Goal: Transaction & Acquisition: Obtain resource

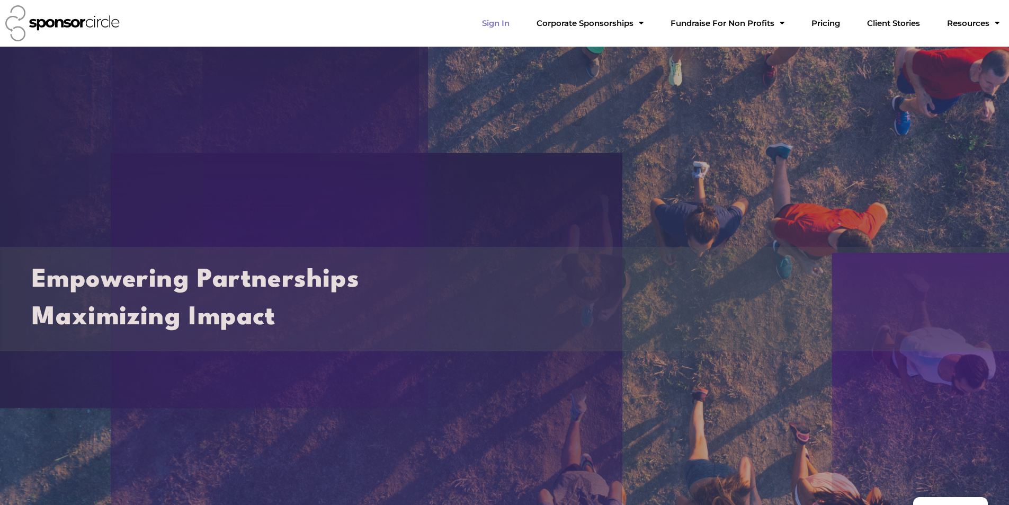
click at [518, 16] on link "Sign In" at bounding box center [496, 23] width 45 height 21
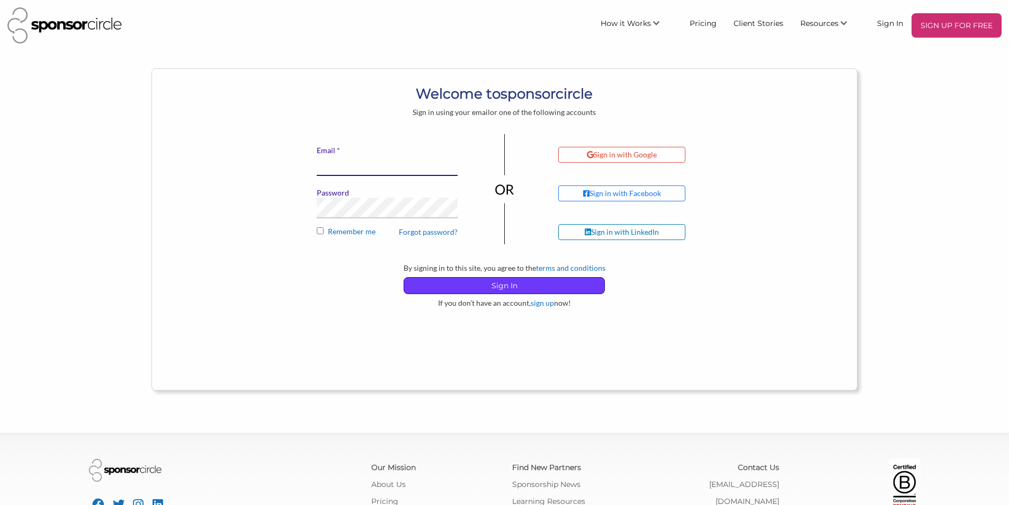
type input "[EMAIL_ADDRESS][DOMAIN_NAME]"
click at [482, 288] on p "Sign In" at bounding box center [504, 286] width 200 height 16
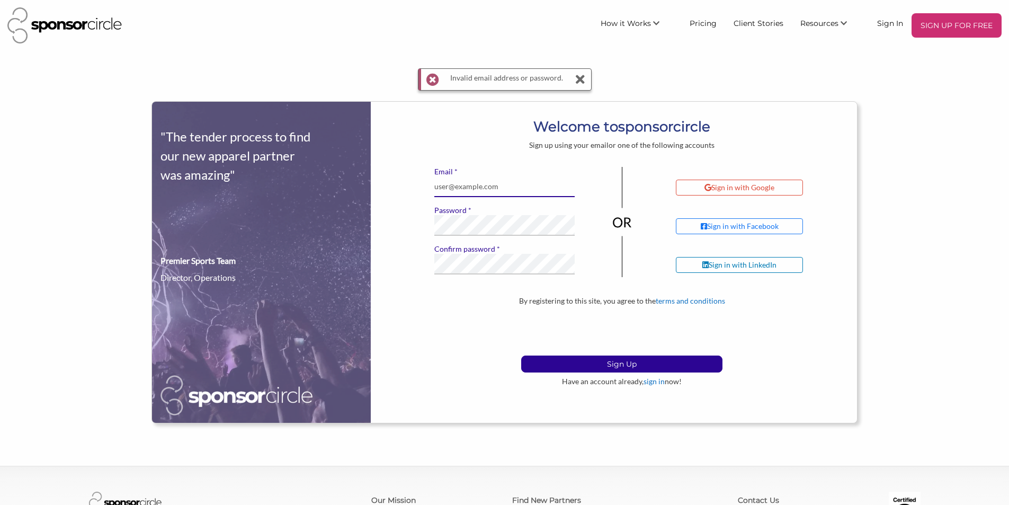
type input "[EMAIL_ADDRESS][DOMAIN_NAME]"
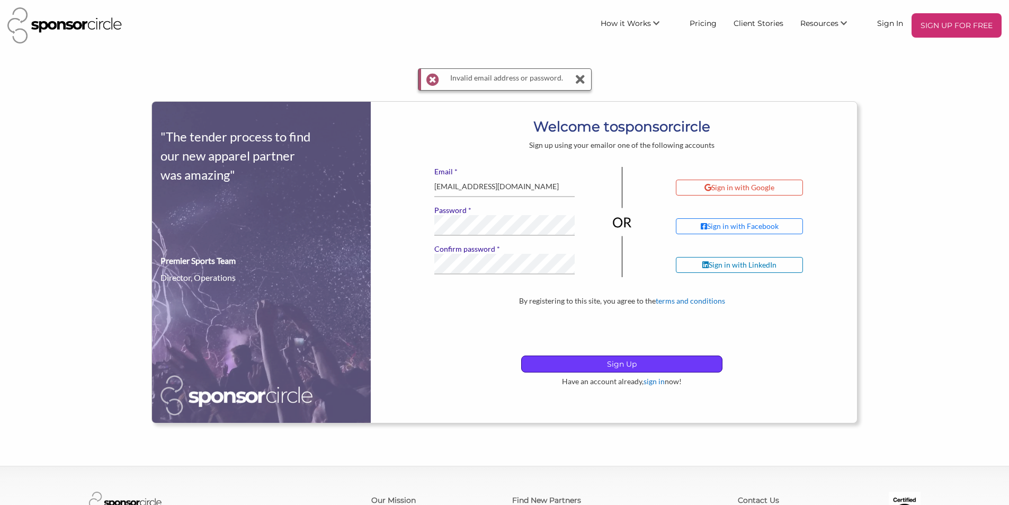
click at [554, 368] on p "Sign Up" at bounding box center [622, 364] width 200 height 16
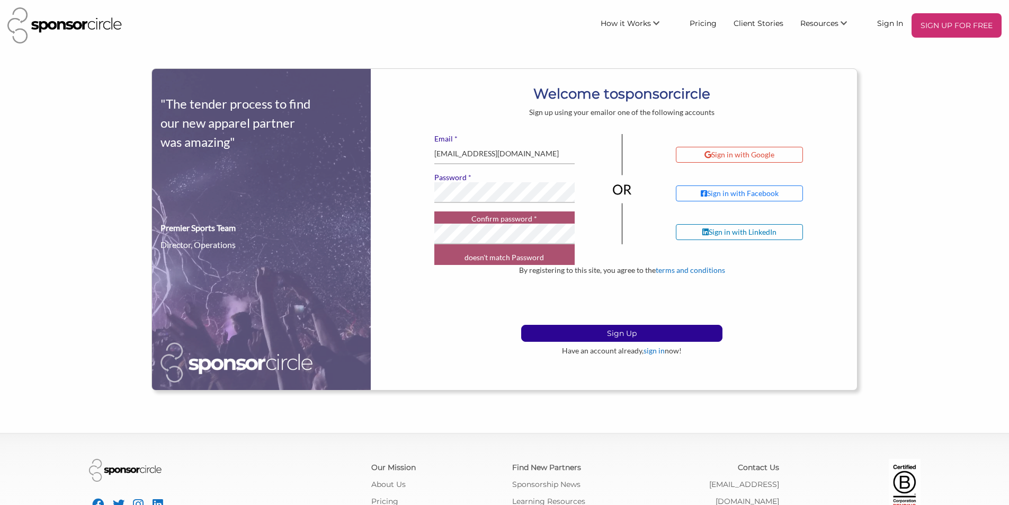
click at [484, 217] on label "* Confirm password" at bounding box center [505, 219] width 141 height 10
click at [551, 329] on p "Sign Up" at bounding box center [622, 333] width 200 height 16
click at [491, 205] on div "* Email sponsorship@townofbwg.com * Password * Confirm password doesn't match P…" at bounding box center [505, 199] width 157 height 131
click at [561, 338] on p "Sign Up" at bounding box center [622, 333] width 200 height 16
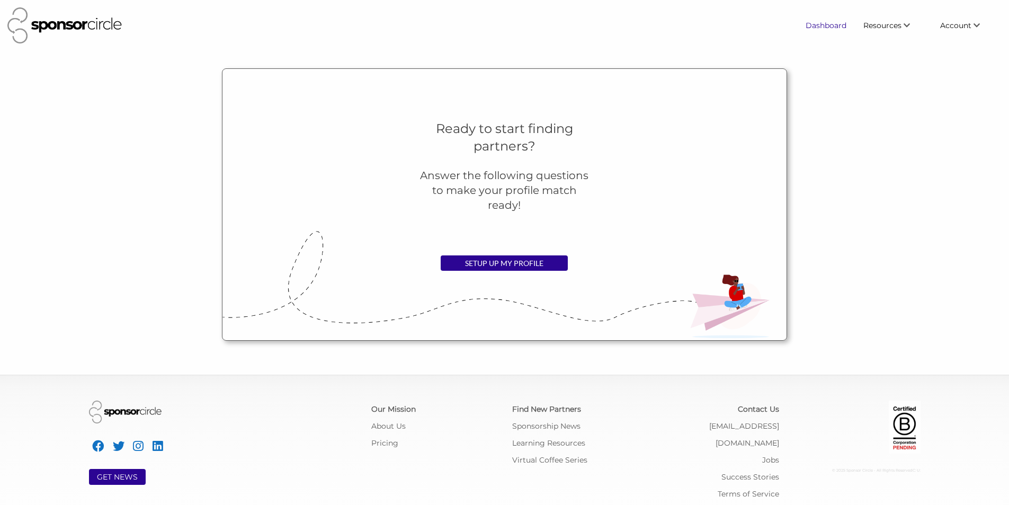
click at [843, 24] on link "Dashboard" at bounding box center [826, 25] width 58 height 19
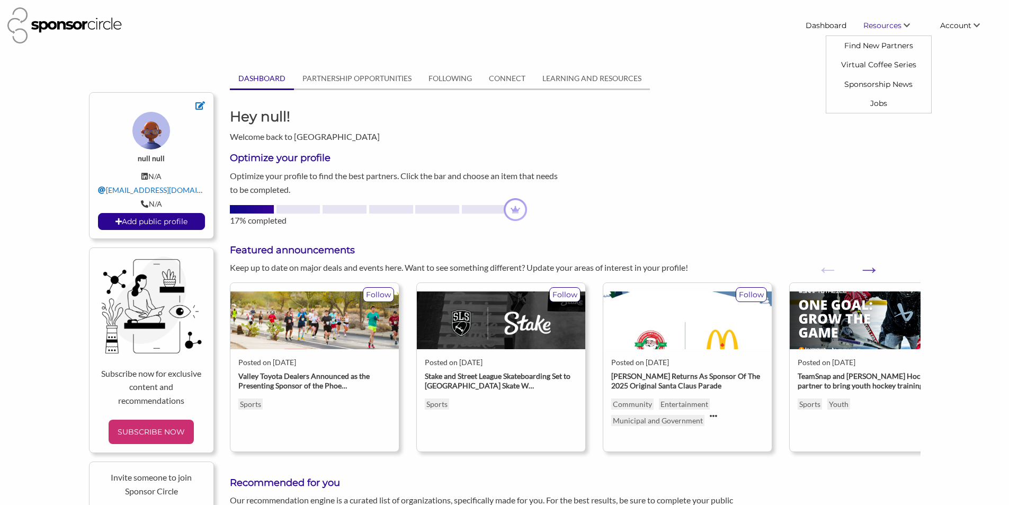
click at [895, 18] on link "Resources" at bounding box center [893, 25] width 77 height 19
click at [888, 44] on link "Find New Partners" at bounding box center [879, 45] width 105 height 19
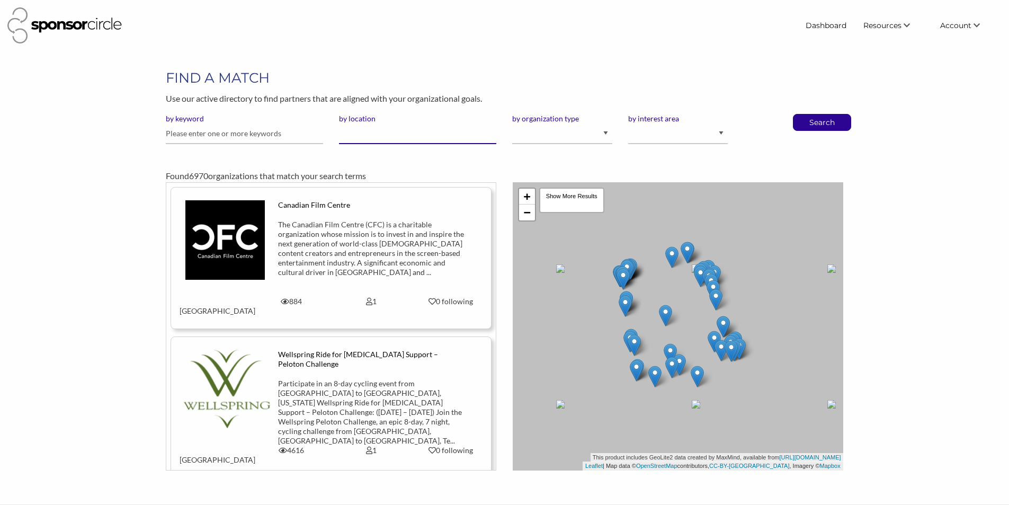
click at [344, 135] on input "by location" at bounding box center [417, 133] width 157 height 21
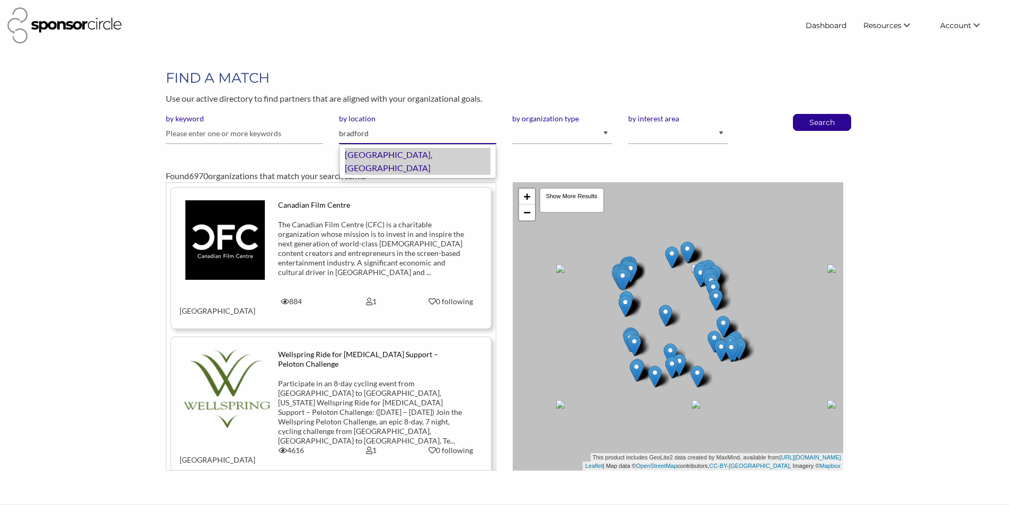
click at [416, 161] on div "Bradford, Canada" at bounding box center [418, 161] width 146 height 27
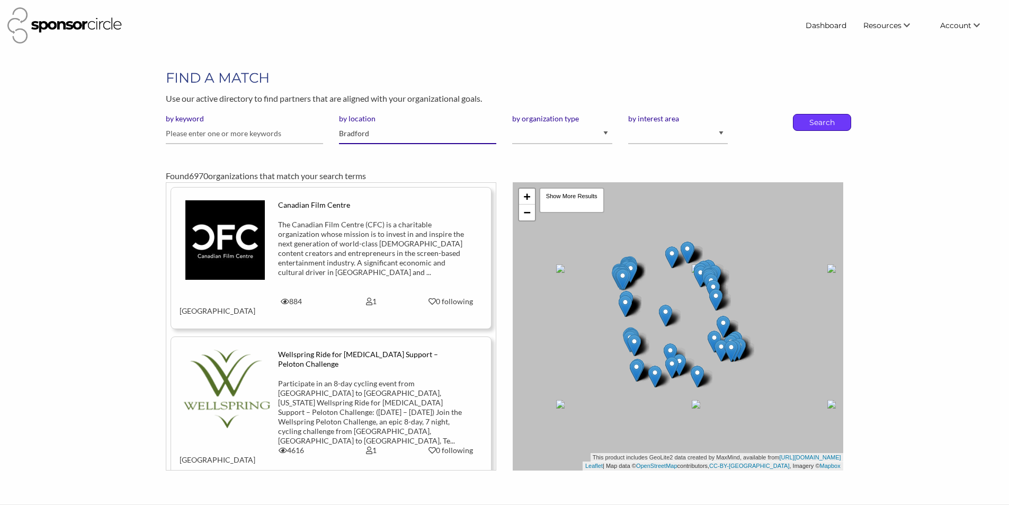
type input "Bradford"
click at [823, 122] on p "Search" at bounding box center [822, 122] width 35 height 16
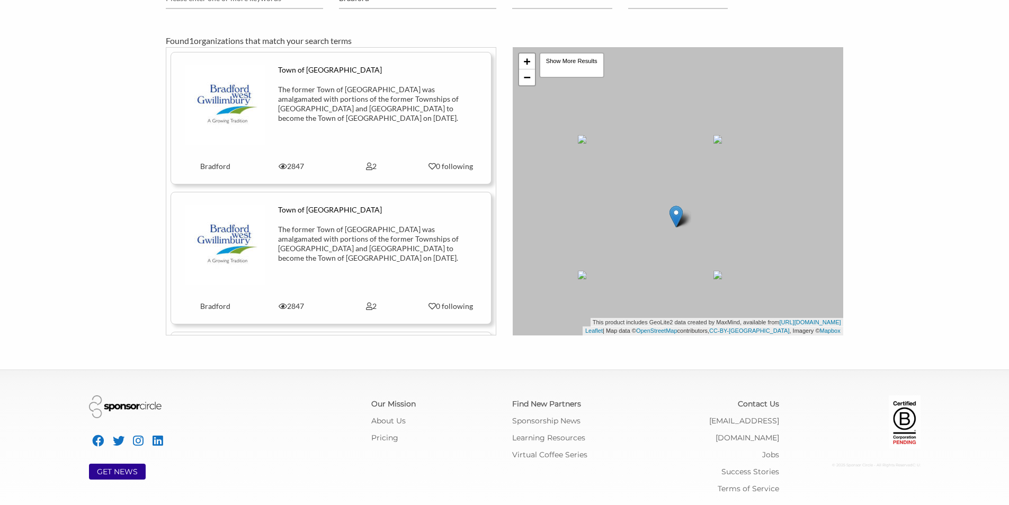
click at [366, 305] on icon at bounding box center [369, 307] width 6 height 10
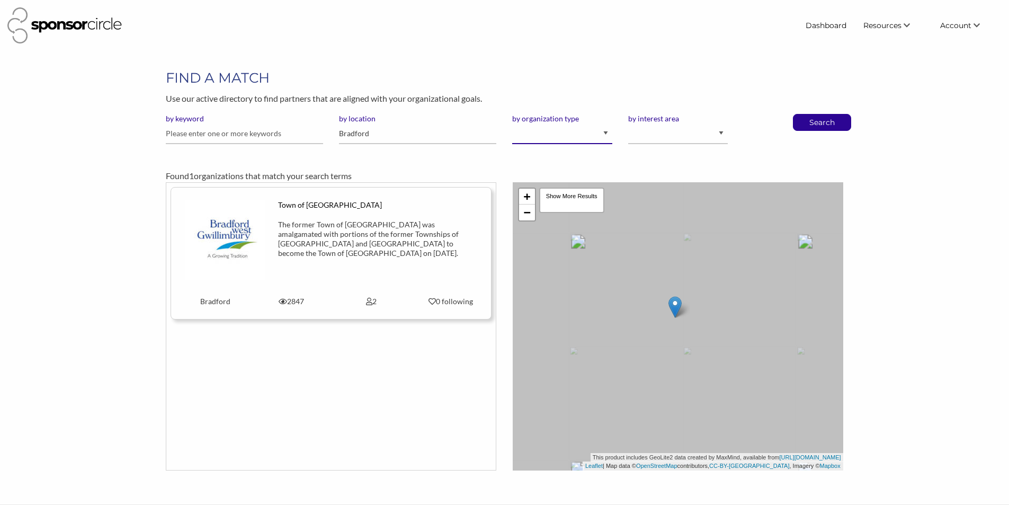
click at [591, 135] on select "I am an event organizer seeking new partnerships with suppliers, exhibitors or …" at bounding box center [562, 133] width 100 height 21
select select "Property"
click at [512, 123] on select "I am an event organizer seeking new partnerships with suppliers, exhibitors or …" at bounding box center [562, 133] width 100 height 21
click at [390, 134] on input "Bradford" at bounding box center [417, 133] width 157 height 21
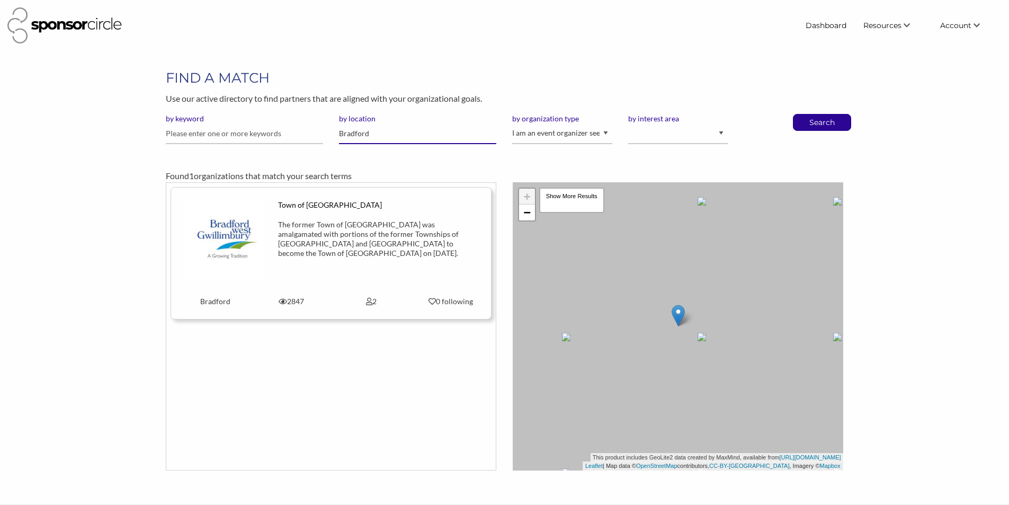
click at [390, 134] on input "Bradford" at bounding box center [417, 133] width 157 height 21
click at [802, 122] on div "Search" at bounding box center [822, 122] width 58 height 17
click at [805, 122] on p "Search" at bounding box center [822, 122] width 35 height 16
click at [453, 139] on input "Bradford" at bounding box center [417, 133] width 157 height 21
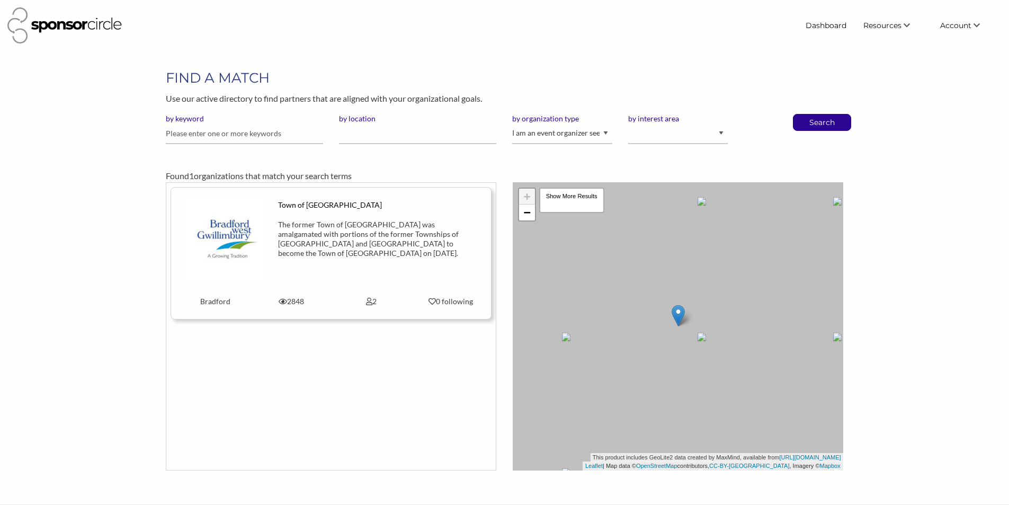
click at [511, 161] on div "Found 1 organizations that match your search terms" at bounding box center [504, 168] width 693 height 30
click at [818, 120] on p "Search" at bounding box center [822, 122] width 35 height 16
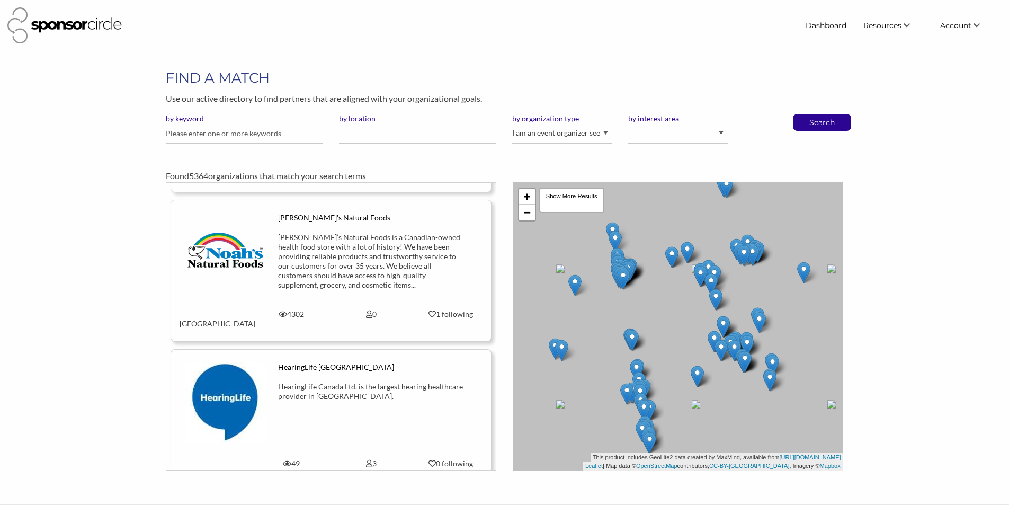
scroll to position [5617, 0]
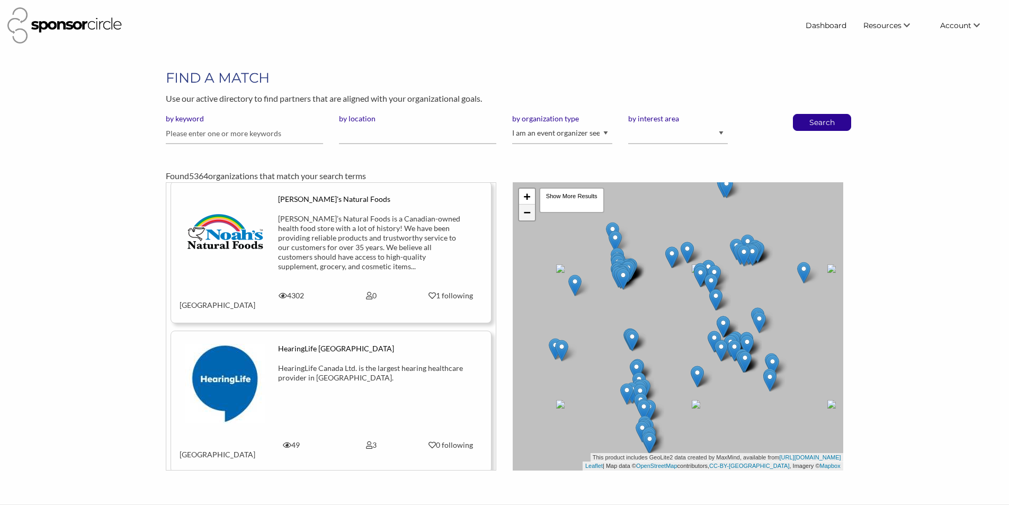
click at [528, 220] on div "+ −" at bounding box center [527, 205] width 18 height 34
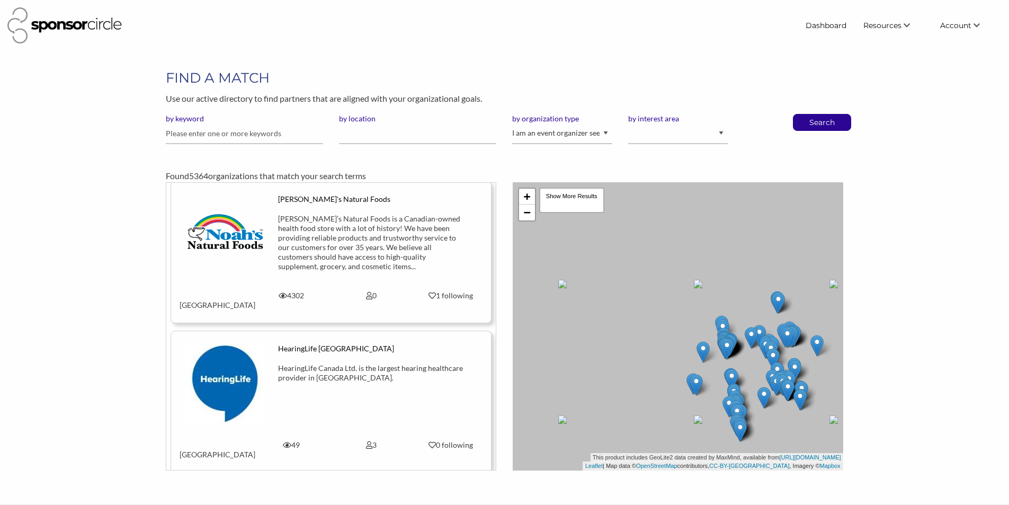
drag, startPoint x: 596, startPoint y: 300, endPoint x: 675, endPoint y: 369, distance: 104.8
click at [675, 369] on div "+ − Leaflet | Map data © OpenStreetMap contributors, CC-BY-SA , Imagery © Mapbo…" at bounding box center [678, 326] width 331 height 288
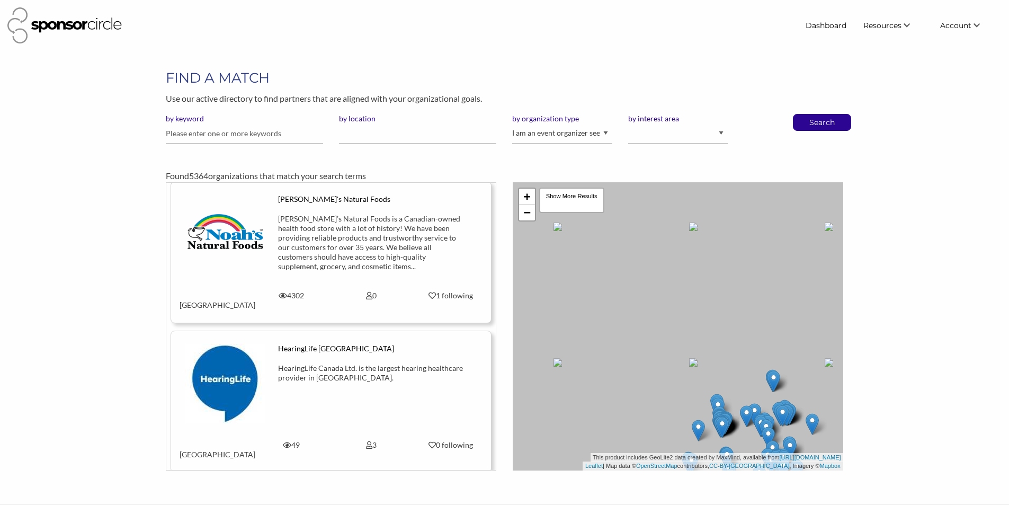
drag, startPoint x: 649, startPoint y: 262, endPoint x: 644, endPoint y: 341, distance: 79.7
click at [644, 341] on div "+ − Leaflet | Map data © OpenStreetMap contributors, CC-BY-SA , Imagery © Mapbo…" at bounding box center [678, 326] width 331 height 288
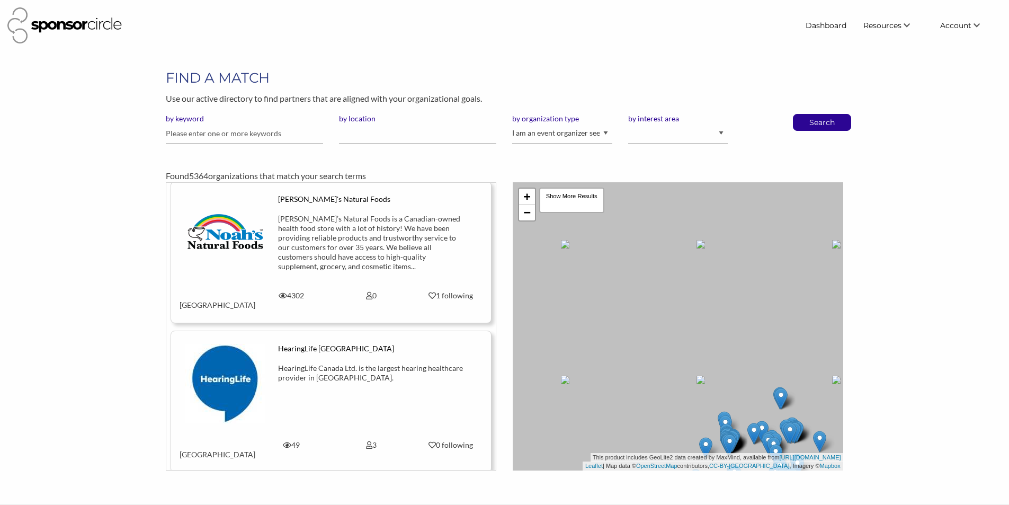
drag, startPoint x: 632, startPoint y: 303, endPoint x: 656, endPoint y: 336, distance: 41.3
click at [656, 336] on div "+ − Leaflet | Map data © OpenStreetMap contributors, CC-BY-SA , Imagery © Mapbo…" at bounding box center [678, 326] width 331 height 288
drag, startPoint x: 653, startPoint y: 262, endPoint x: 660, endPoint y: 330, distance: 68.2
click at [660, 330] on div "+ − Leaflet | Map data © OpenStreetMap contributors, CC-BY-SA , Imagery © Mapbo…" at bounding box center [678, 326] width 331 height 288
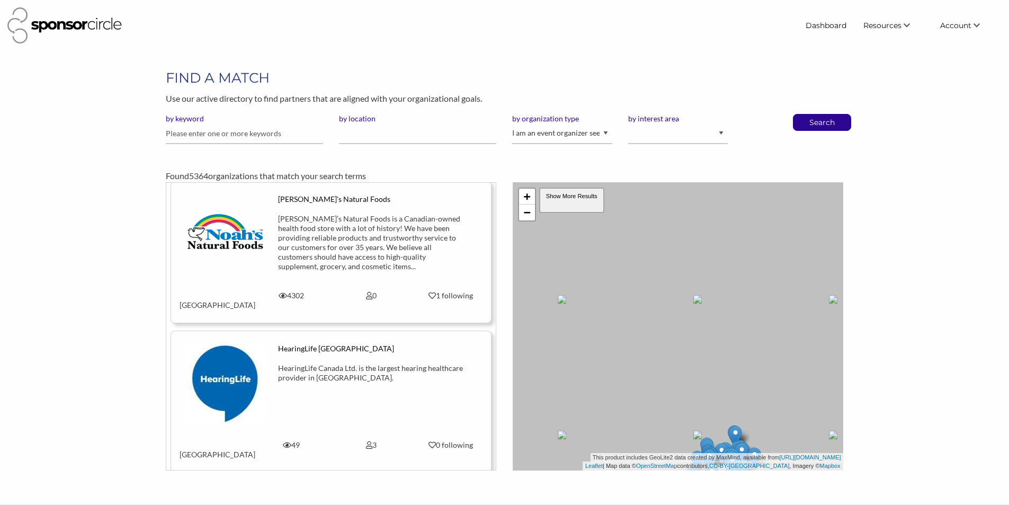
click at [575, 193] on div "Show More Results" at bounding box center [571, 200] width 65 height 25
click at [571, 196] on div "Show More Results" at bounding box center [571, 200] width 65 height 25
click at [569, 196] on div "Show More Results" at bounding box center [571, 200] width 65 height 25
click at [554, 199] on div "Show More Results" at bounding box center [571, 200] width 65 height 25
click at [526, 197] on link "+" at bounding box center [527, 197] width 16 height 16
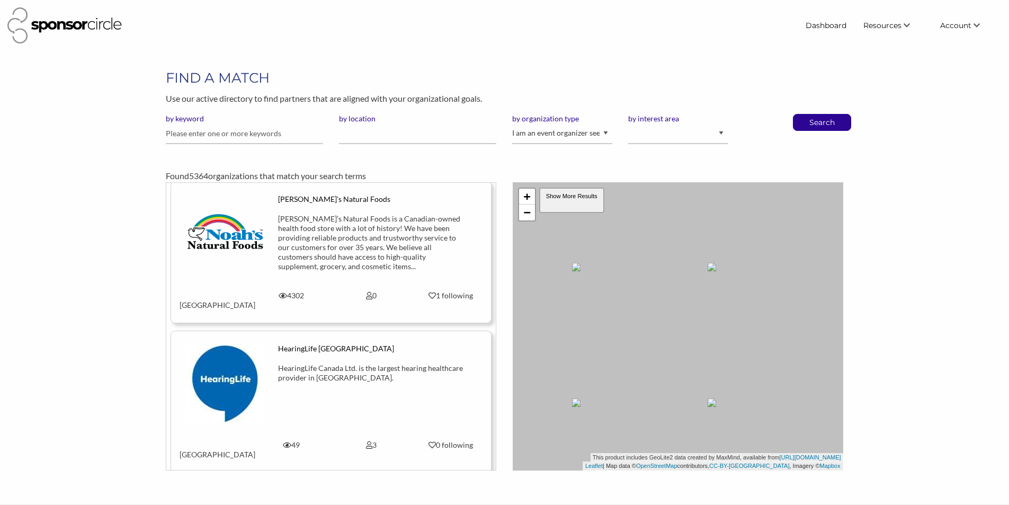
click at [577, 198] on div "Show More Results" at bounding box center [571, 200] width 65 height 25
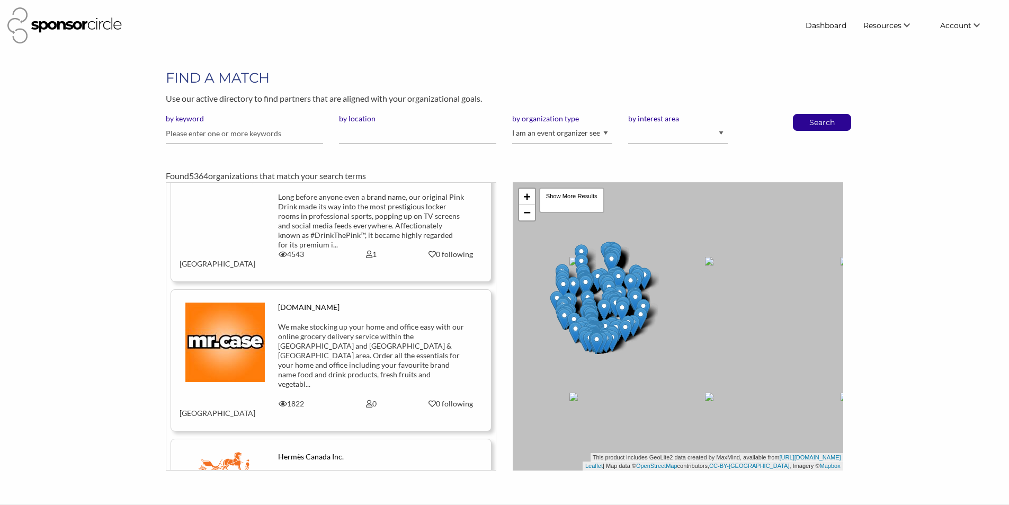
scroll to position [22520, 0]
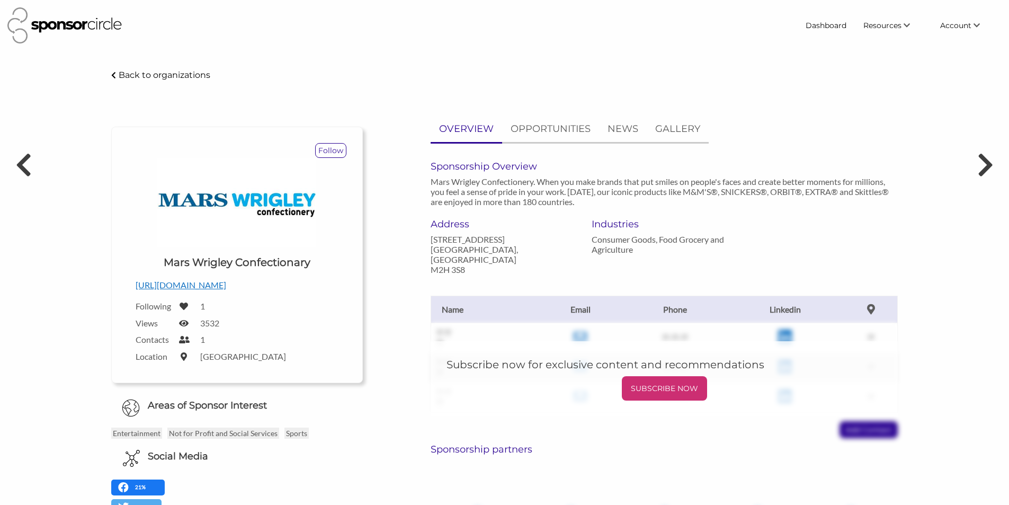
click at [109, 73] on div "Back to organizations" at bounding box center [504, 75] width 803 height 14
click at [112, 76] on icon at bounding box center [113, 75] width 5 height 7
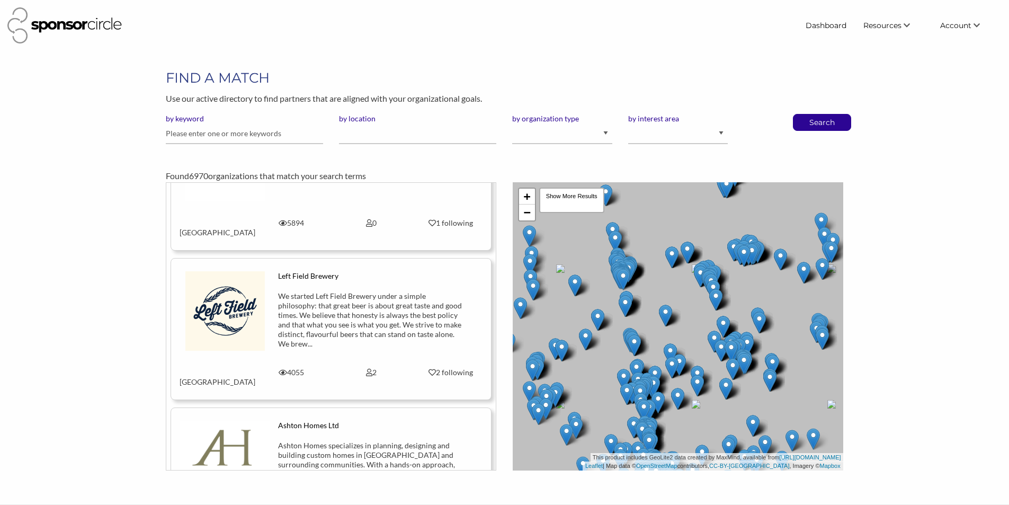
scroll to position [34177, 0]
click at [695, 127] on select "Animal Welfare Arts and Culture Business and Entrepreneurship Community Diversi…" at bounding box center [678, 133] width 100 height 21
click at [565, 130] on select "I am an event organizer seeking new partnerships with suppliers, exhibitors or …" at bounding box center [562, 133] width 100 height 21
select select "Property"
click at [512, 123] on select "I am an event organizer seeking new partnerships with suppliers, exhibitors or …" at bounding box center [562, 133] width 100 height 21
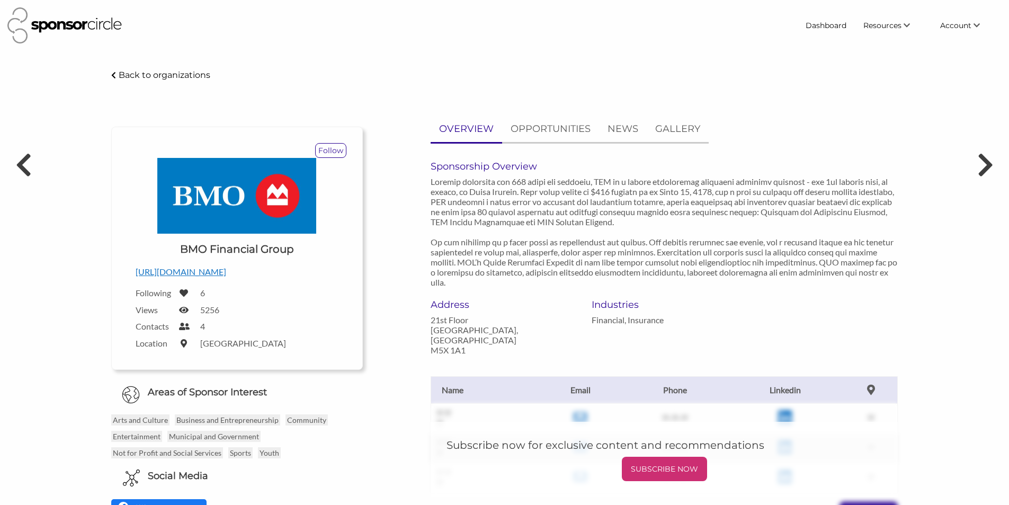
click at [208, 267] on p "[URL][DOMAIN_NAME]" at bounding box center [237, 272] width 203 height 14
